Goal: Find specific page/section: Find specific page/section

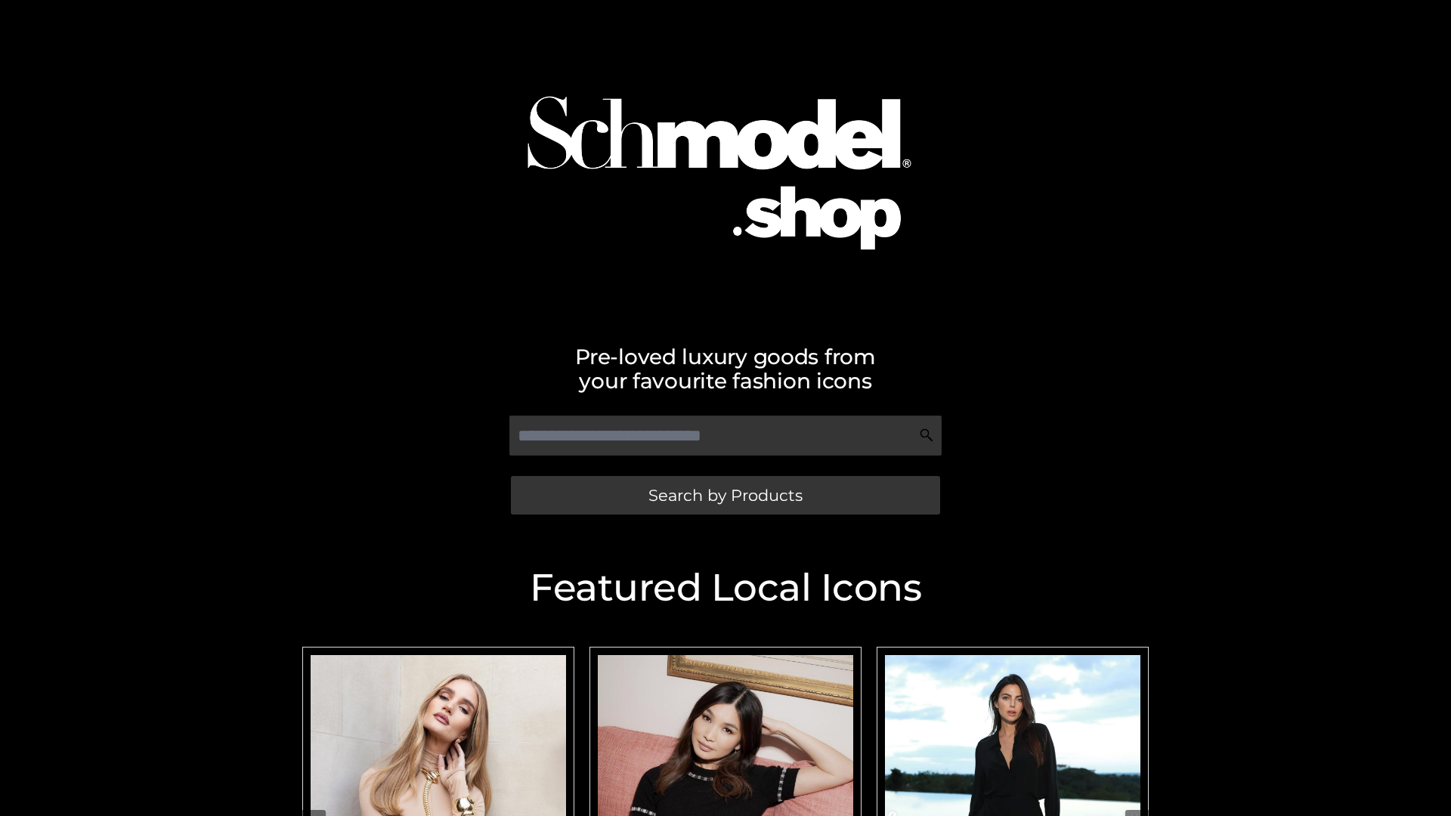
click at [725, 495] on span "Search by Products" at bounding box center [725, 495] width 154 height 16
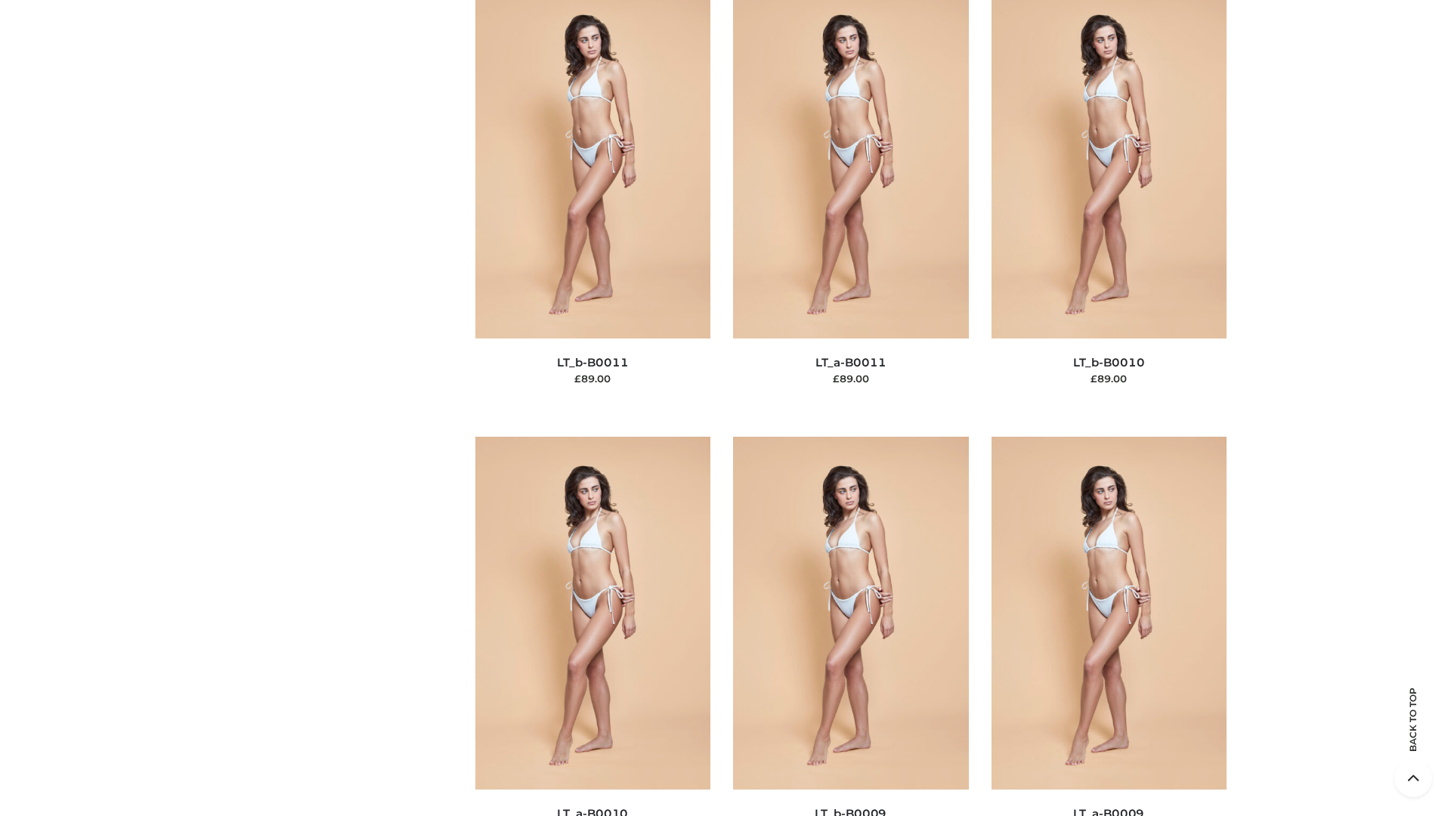
scroll to position [6787, 0]
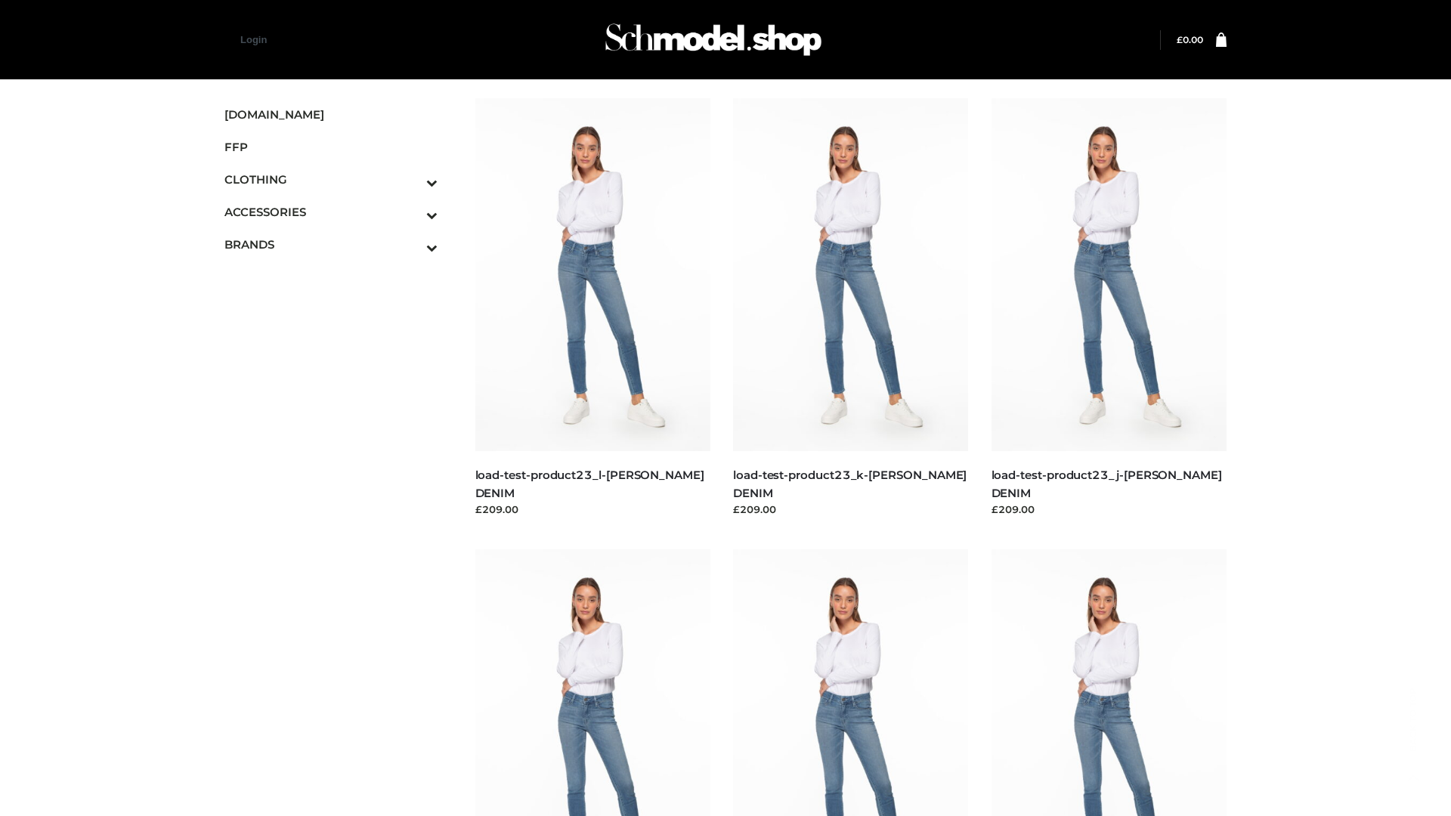
scroll to position [1326, 0]
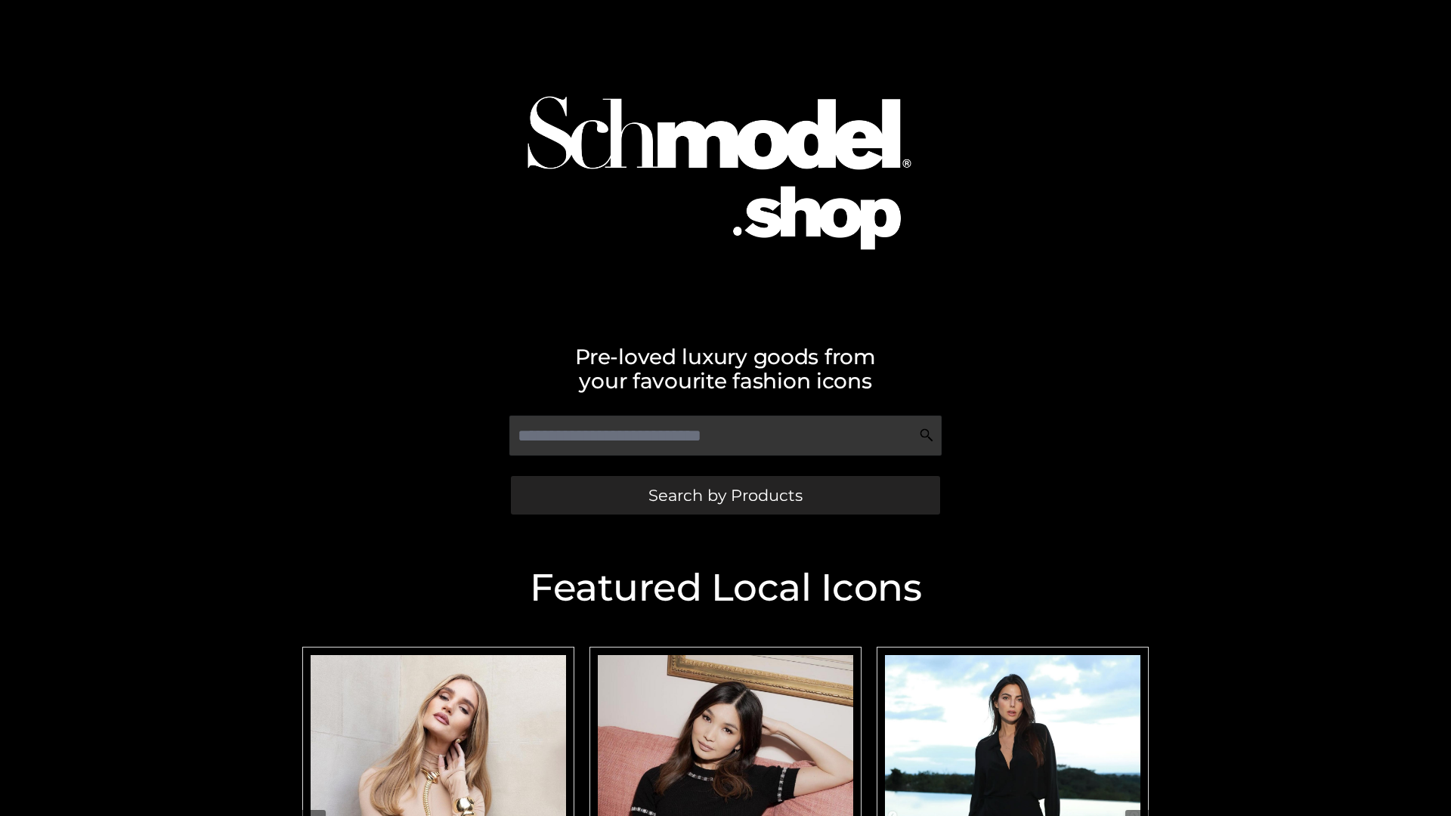
click at [725, 495] on span "Search by Products" at bounding box center [725, 495] width 154 height 16
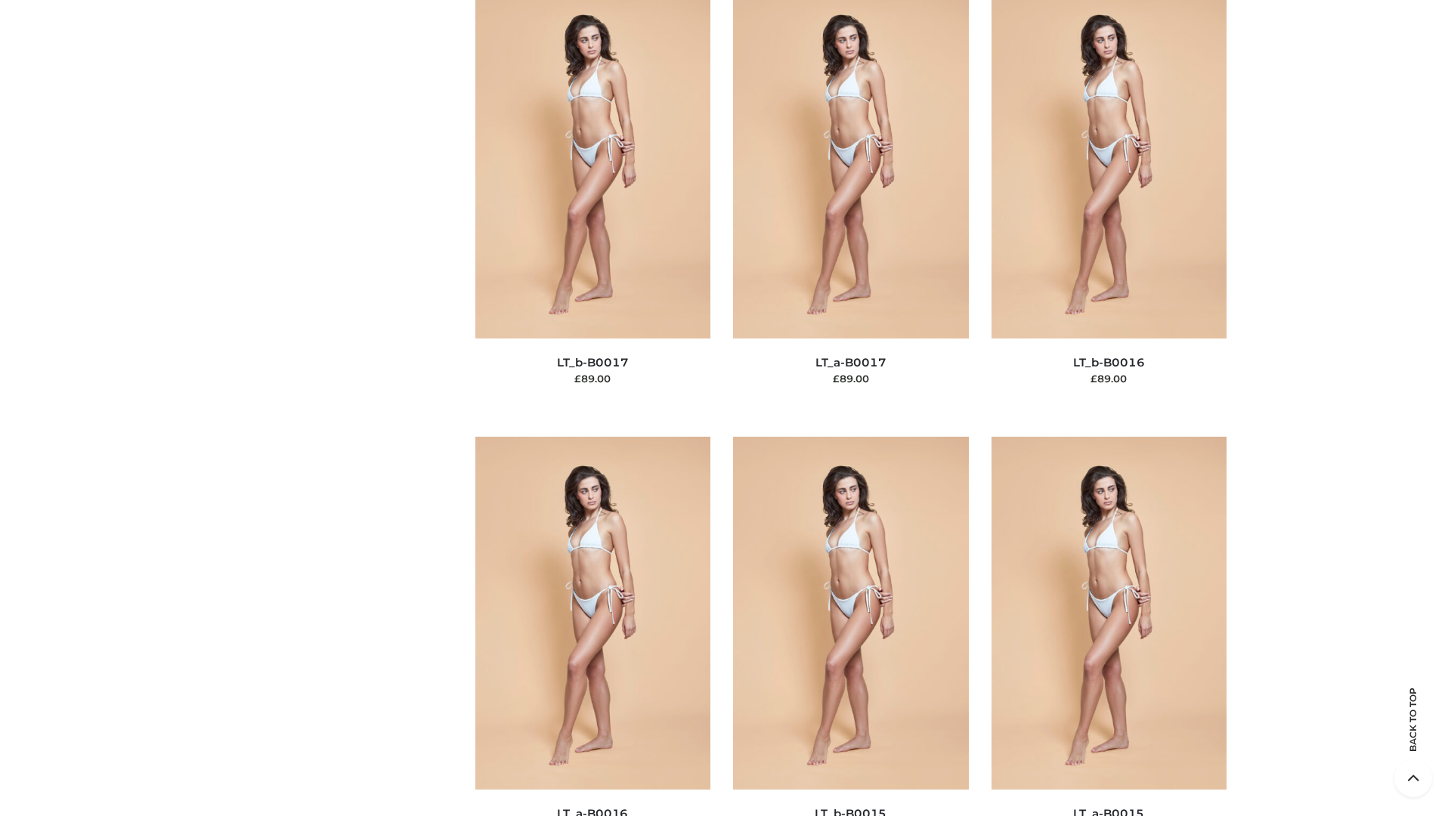
scroll to position [4967, 0]
